Goal: Transaction & Acquisition: Book appointment/travel/reservation

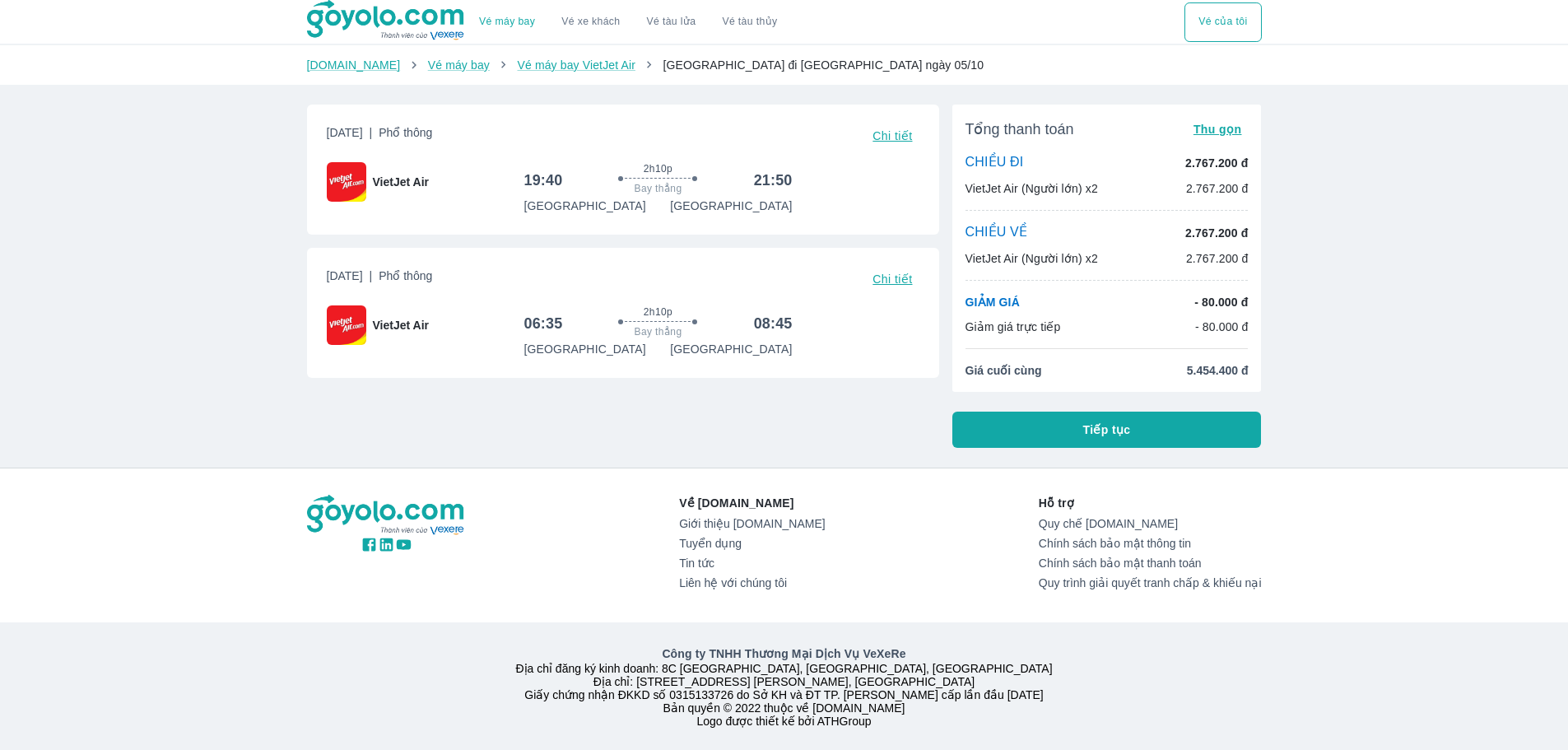
click at [1482, 380] on div "Vé máy bay Vé xe khách Vé tàu lửa Vé tàu thủy Vé của tôi Goyolo.com Vé máy bay …" at bounding box center [784, 375] width 1568 height 751
click at [198, 377] on div "Vé máy bay Vé xe khách Vé tàu lửa Vé tàu thủy Vé của tôi Goyolo.com Vé máy bay …" at bounding box center [784, 375] width 1568 height 751
click at [1349, 553] on div "Về [DOMAIN_NAME] Giới thiệu [DOMAIN_NAME] Tuyển dụng Tin tức Liên hệ với chúng …" at bounding box center [784, 610] width 1568 height 282
click at [1387, 599] on div "Về [DOMAIN_NAME] Giới thiệu [DOMAIN_NAME] Tuyển dụng Tin tức Liên hệ với chúng …" at bounding box center [784, 610] width 1568 height 282
click at [1459, 601] on div "Về [DOMAIN_NAME] Giới thiệu [DOMAIN_NAME] Tuyển dụng Tin tức Liên hệ với chúng …" at bounding box center [784, 610] width 1568 height 282
